Goal: Find specific page/section: Find specific page/section

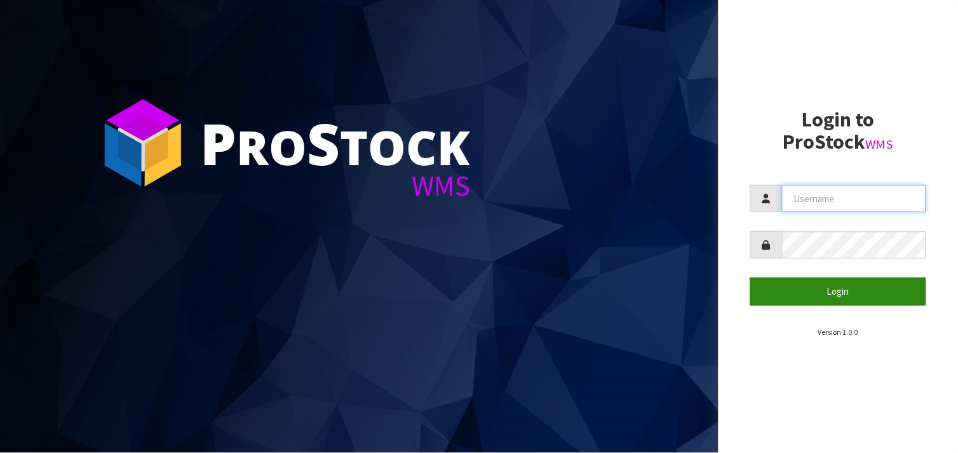
type input "BABW"
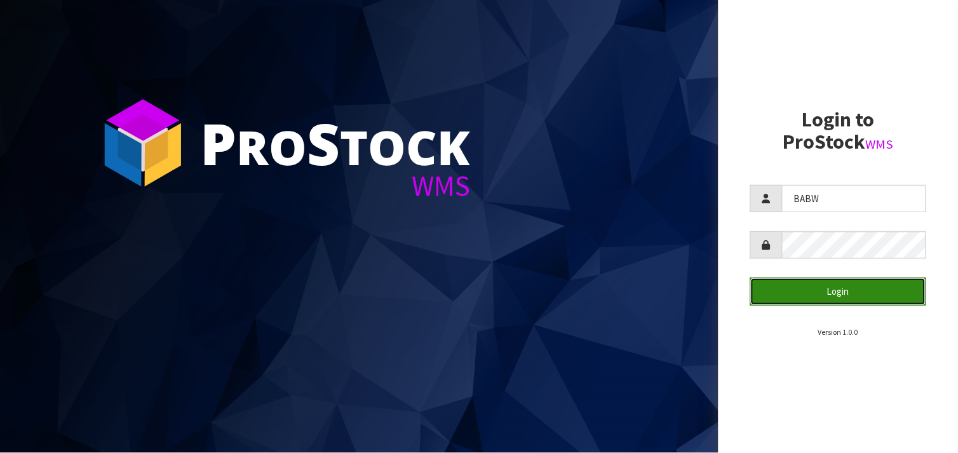
click at [884, 280] on button "Login" at bounding box center [838, 291] width 176 height 27
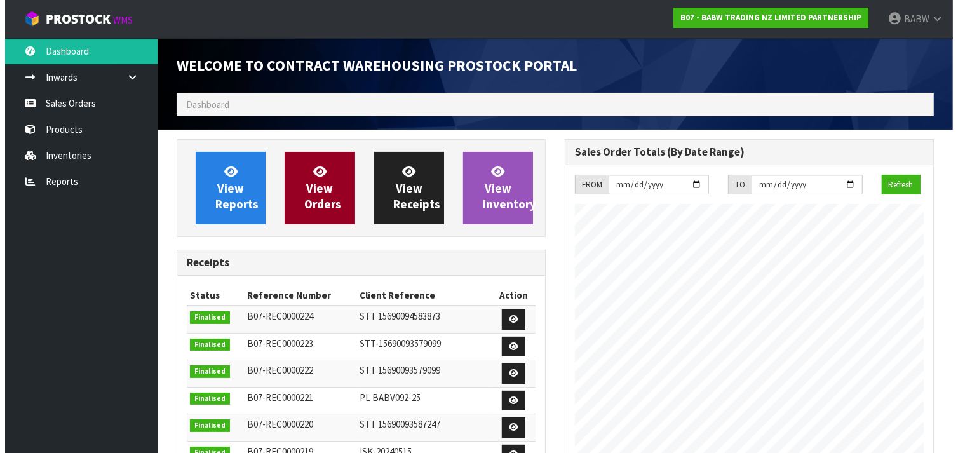
scroll to position [706, 388]
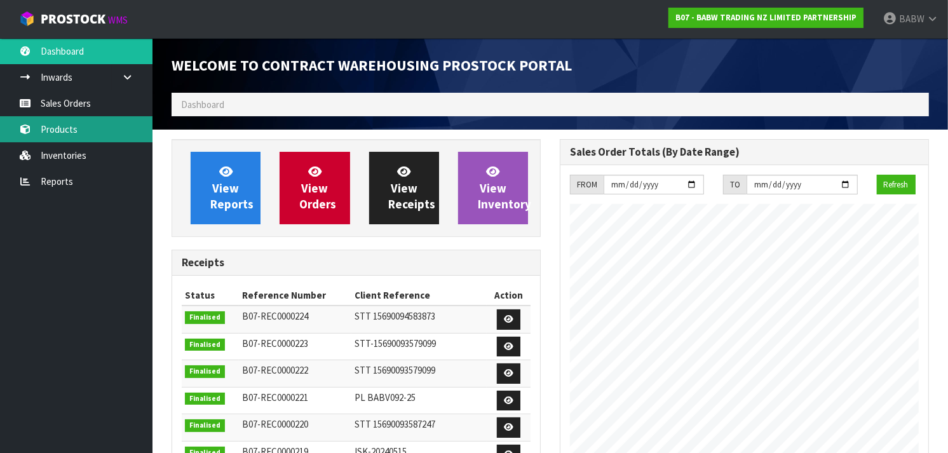
click at [56, 133] on link "Products" at bounding box center [76, 129] width 152 height 26
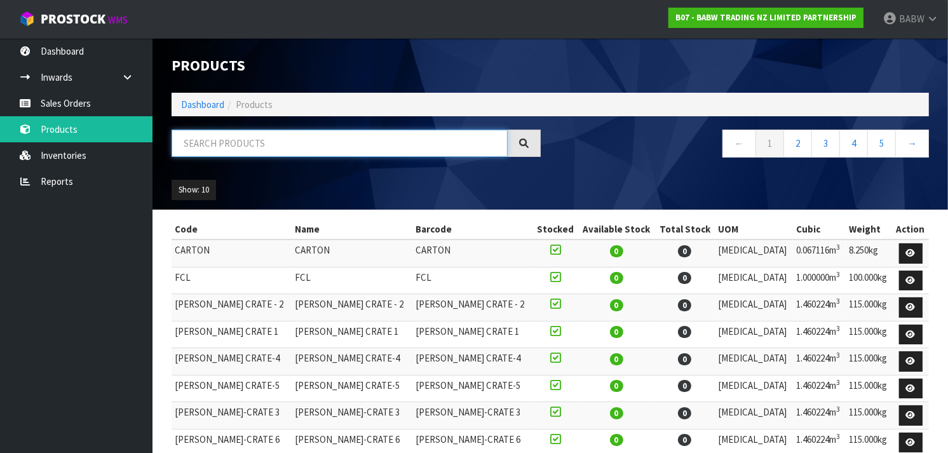
click at [330, 140] on input "text" at bounding box center [340, 143] width 336 height 27
type input "DAD"
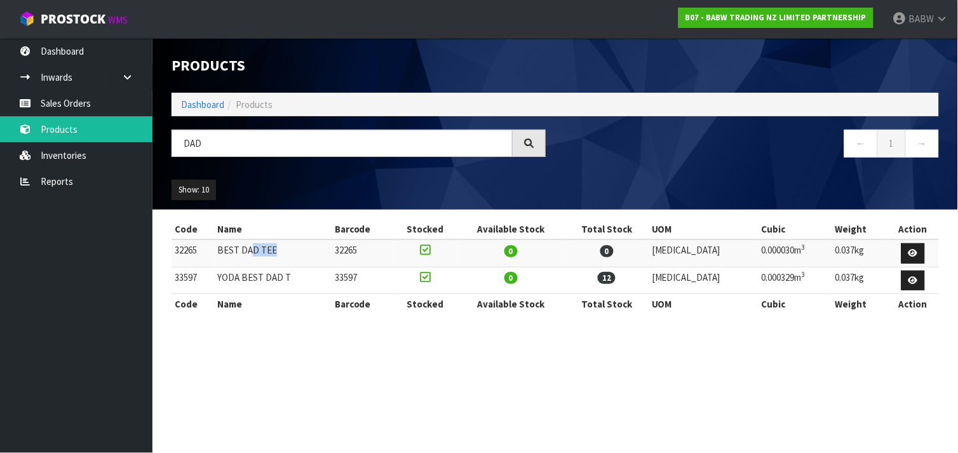
drag, startPoint x: 256, startPoint y: 255, endPoint x: 324, endPoint y: 250, distance: 68.2
click at [324, 250] on td "BEST DAD TEE" at bounding box center [272, 252] width 117 height 27
drag, startPoint x: 310, startPoint y: 250, endPoint x: 185, endPoint y: 248, distance: 124.5
click at [185, 248] on tr "32265 BEST DAD TEE 32265 0 0 [MEDICAL_DATA] 0.000030m 3 0.037kg" at bounding box center [555, 252] width 767 height 27
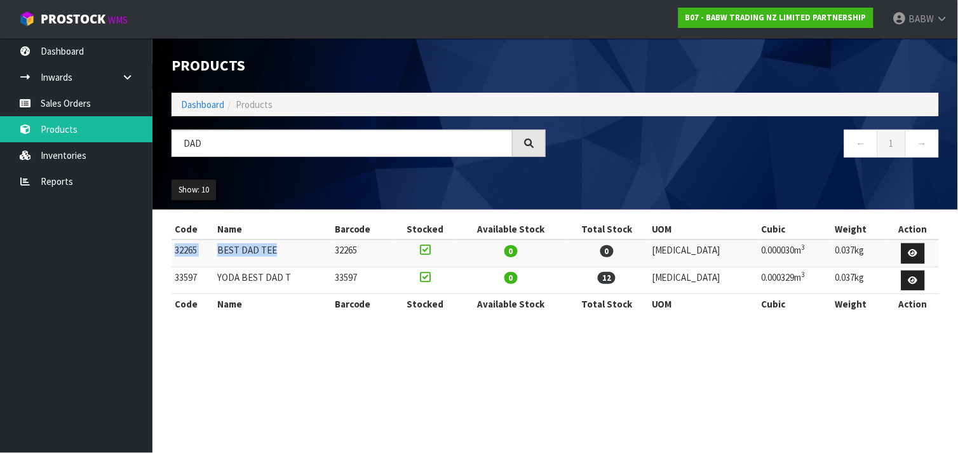
click at [185, 248] on td "32265" at bounding box center [193, 252] width 43 height 27
drag, startPoint x: 185, startPoint y: 248, endPoint x: 223, endPoint y: 280, distance: 49.1
click at [223, 280] on tbody "32265 BEST DAD TEE 32265 0 0 [MEDICAL_DATA] 0.000030m 3 0.037kg 33597 YODA BEST…" at bounding box center [555, 266] width 767 height 55
click at [223, 280] on td "YODA BEST DAD T" at bounding box center [272, 280] width 117 height 27
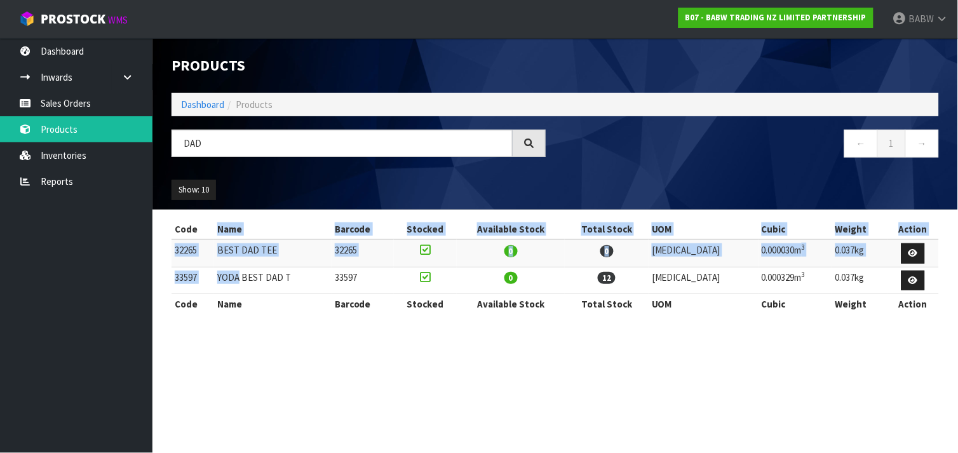
drag, startPoint x: 223, startPoint y: 280, endPoint x: 227, endPoint y: 230, distance: 49.7
click at [227, 230] on table "Code Name Barcode Stocked Available Stock Total Stock UOM Cubic Weight Action 3…" at bounding box center [555, 266] width 767 height 95
click at [227, 230] on th "Name" at bounding box center [272, 229] width 117 height 20
drag, startPoint x: 227, startPoint y: 230, endPoint x: 207, endPoint y: 277, distance: 51.0
click at [207, 277] on table "Code Name Barcode Stocked Available Stock Total Stock UOM Cubic Weight Action 3…" at bounding box center [555, 266] width 767 height 95
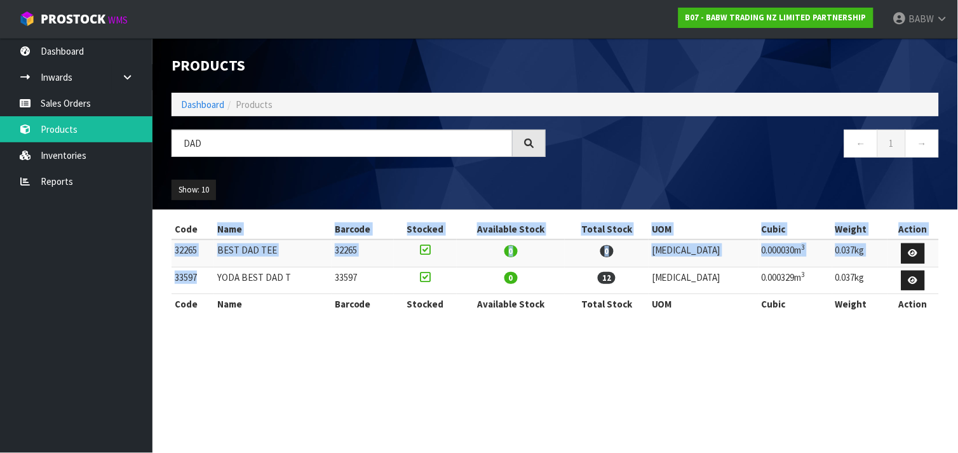
click at [207, 277] on td "33597" at bounding box center [193, 280] width 43 height 27
drag, startPoint x: 207, startPoint y: 277, endPoint x: 210, endPoint y: 233, distance: 44.5
click at [210, 233] on table "Code Name Barcode Stocked Available Stock Total Stock UOM Cubic Weight Action 3…" at bounding box center [555, 266] width 767 height 95
click at [210, 233] on th "Code" at bounding box center [193, 229] width 43 height 20
